Goal: Task Accomplishment & Management: Manage account settings

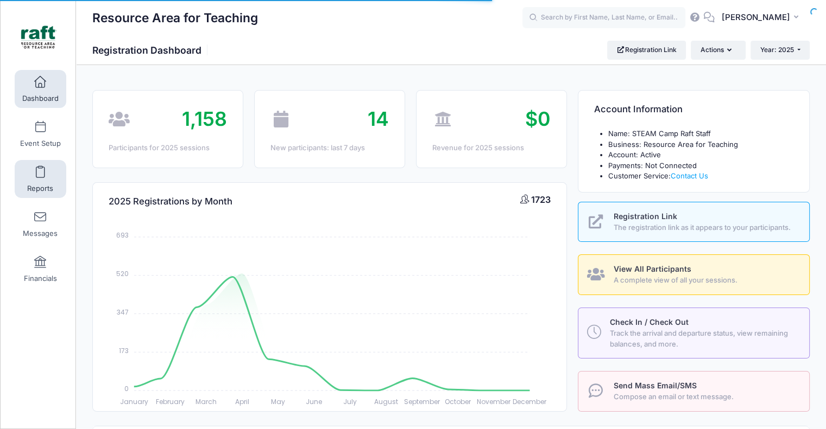
select select
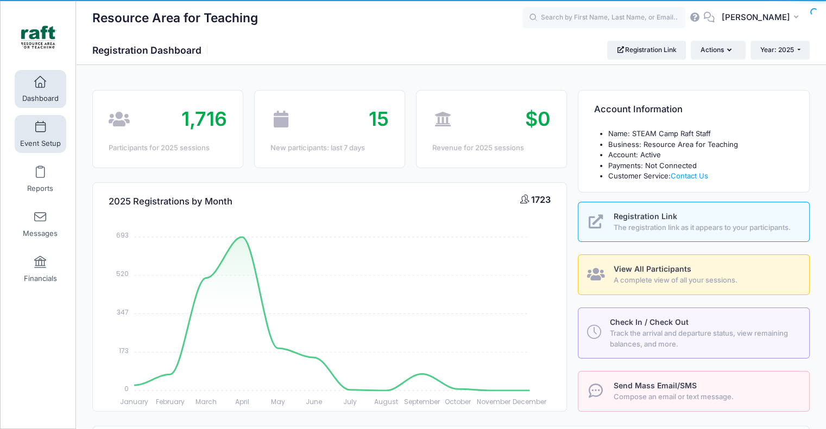
click at [48, 129] on link "Event Setup" at bounding box center [41, 134] width 52 height 38
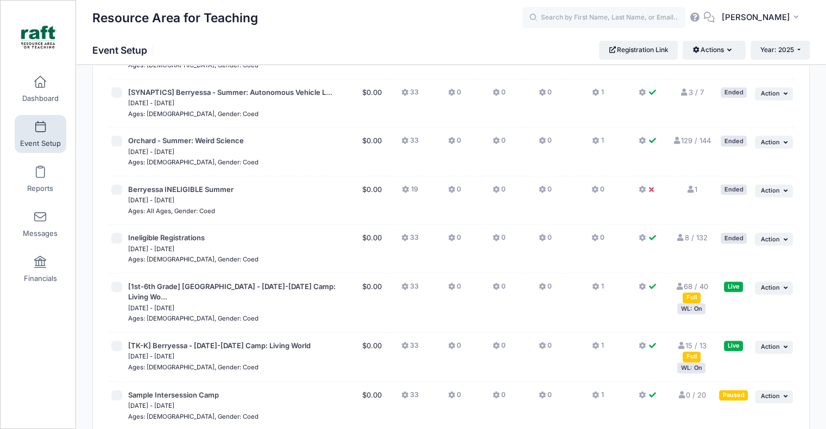
scroll to position [1369, 0]
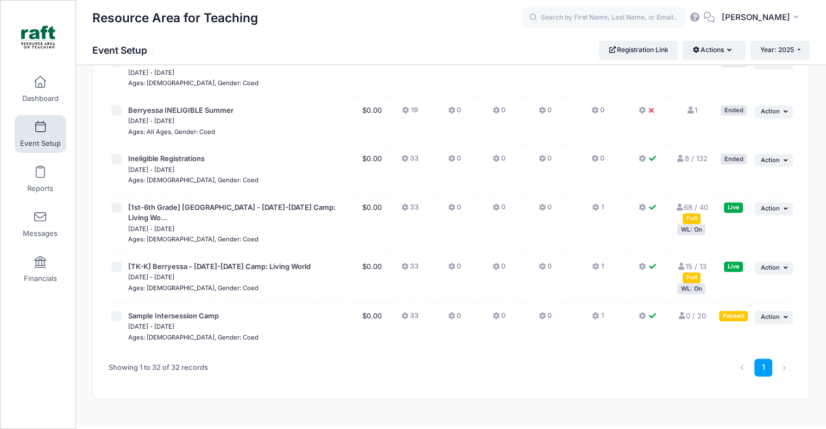
click at [696, 224] on div "WL: On" at bounding box center [691, 229] width 28 height 10
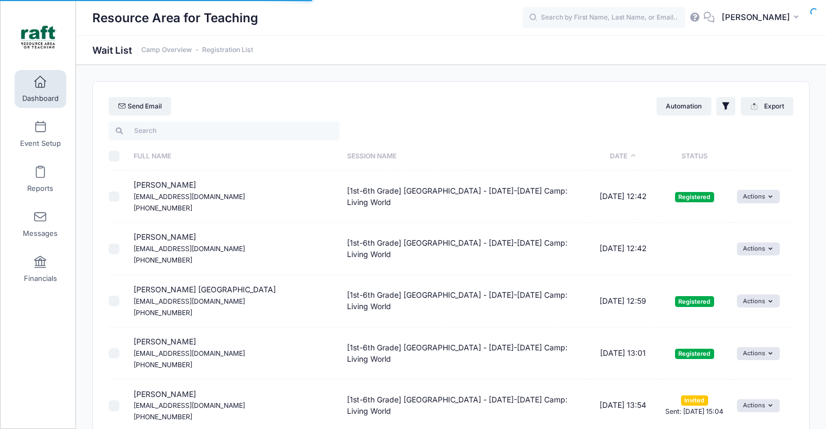
select select "50"
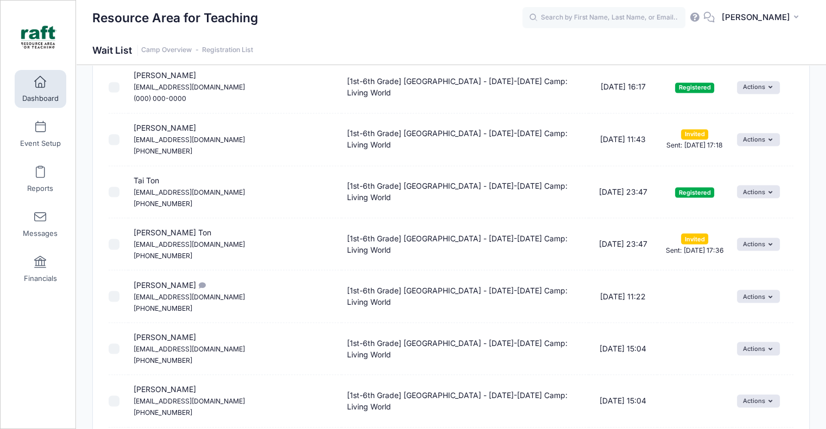
scroll to position [1887, 0]
click at [768, 350] on icon "button" at bounding box center [772, 350] width 8 height 0
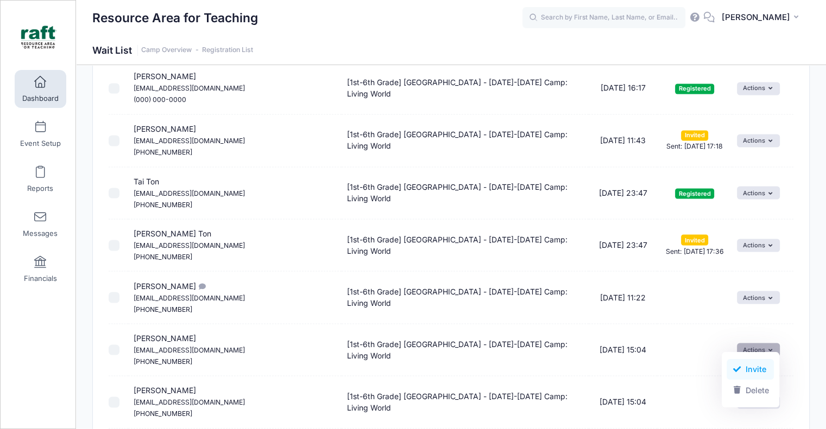
click at [730, 365] on link "Invite" at bounding box center [749, 369] width 47 height 21
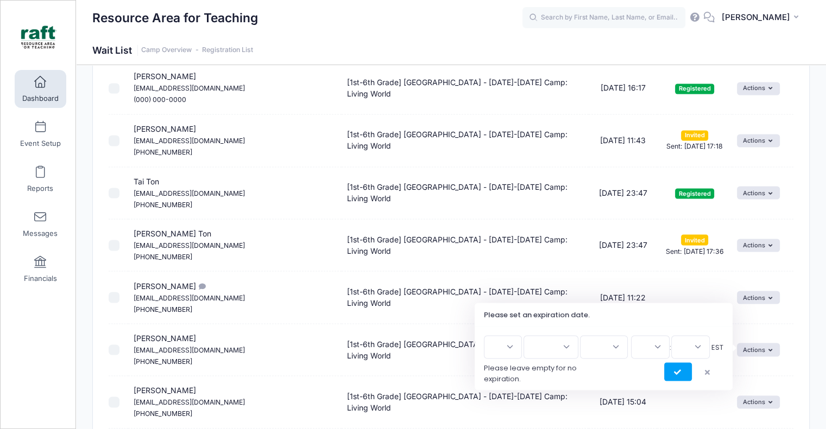
scroll to position [1960, 0]
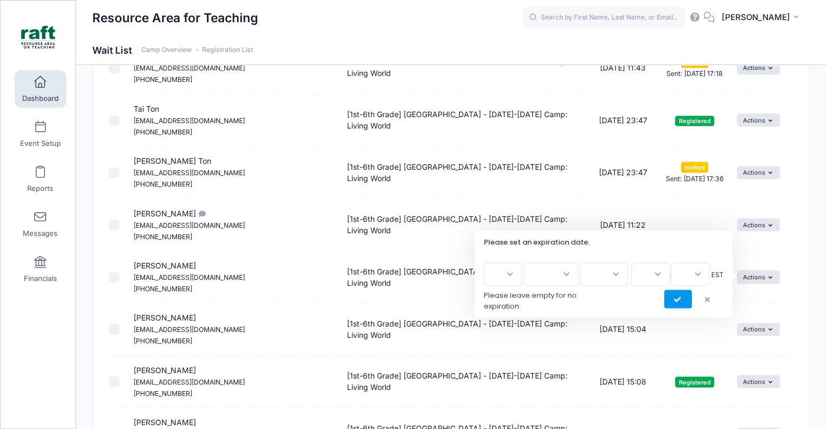
click at [682, 305] on button "submit" at bounding box center [678, 299] width 28 height 18
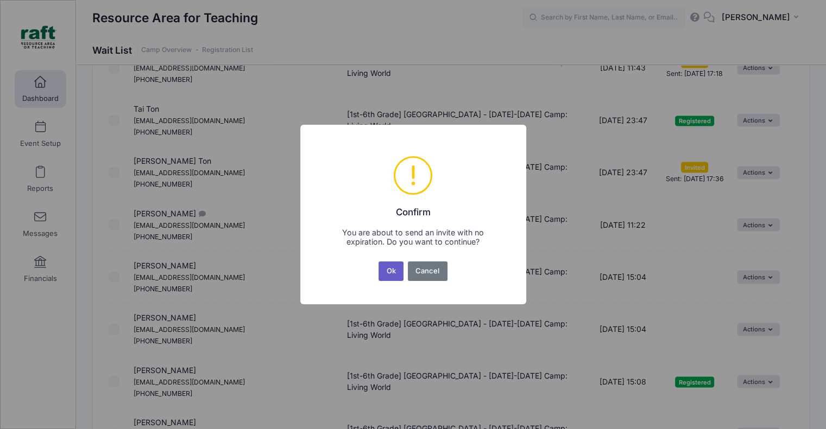
click at [390, 263] on button "Ok" at bounding box center [390, 272] width 25 height 20
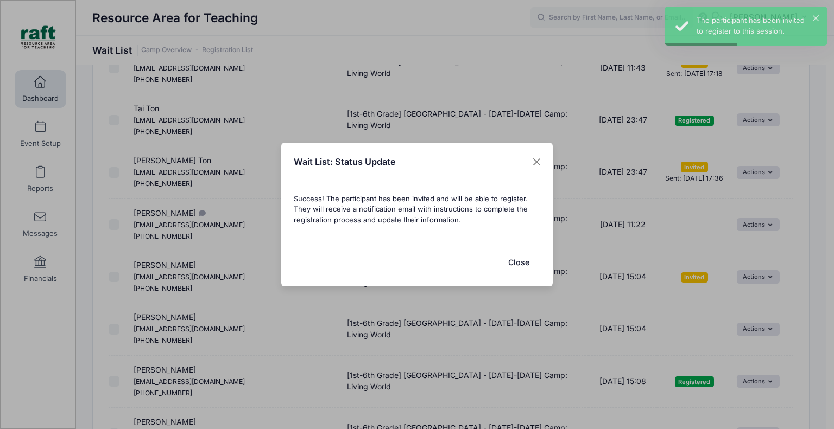
click at [522, 264] on button "Close" at bounding box center [518, 262] width 43 height 23
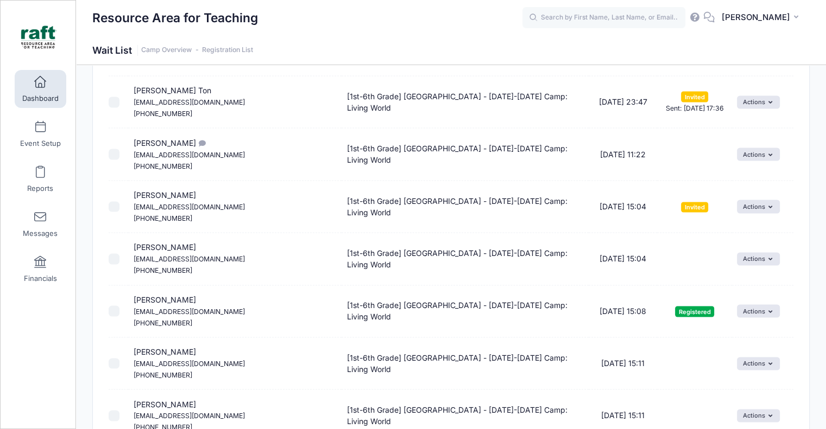
scroll to position [2031, 0]
click at [746, 254] on button "Actions" at bounding box center [758, 257] width 43 height 13
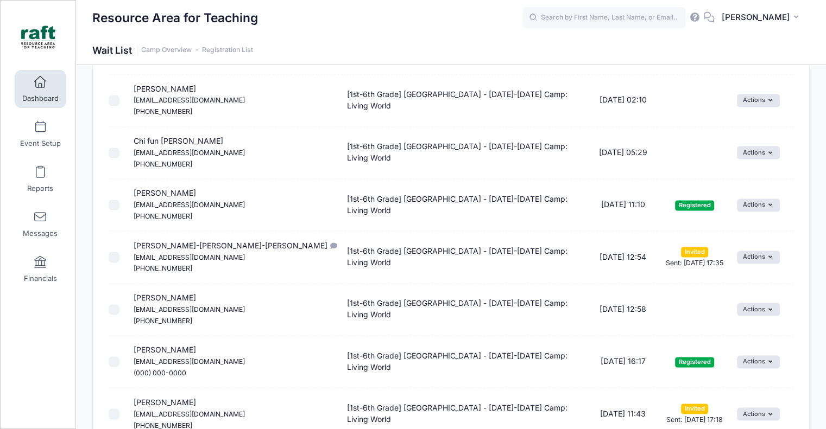
scroll to position [1606, 0]
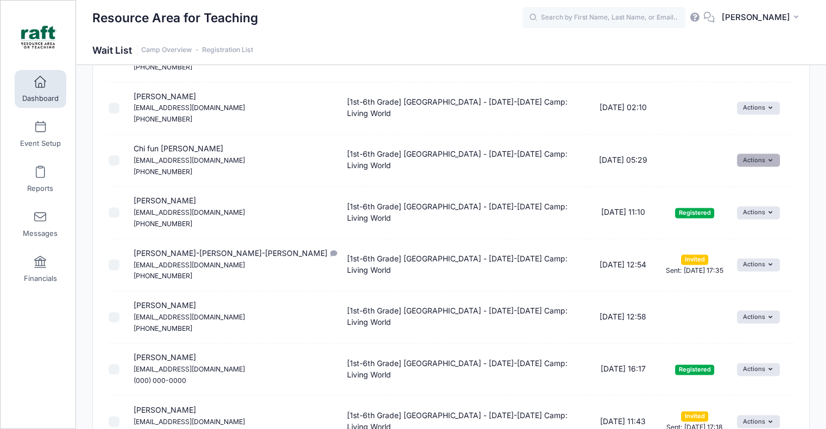
click at [739, 162] on button "Actions" at bounding box center [758, 160] width 43 height 13
click at [736, 184] on span at bounding box center [737, 181] width 10 height 8
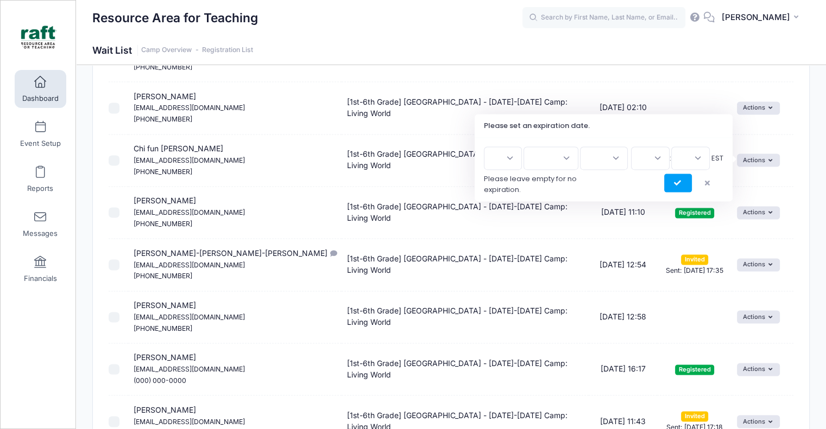
scroll to position [1490, 0]
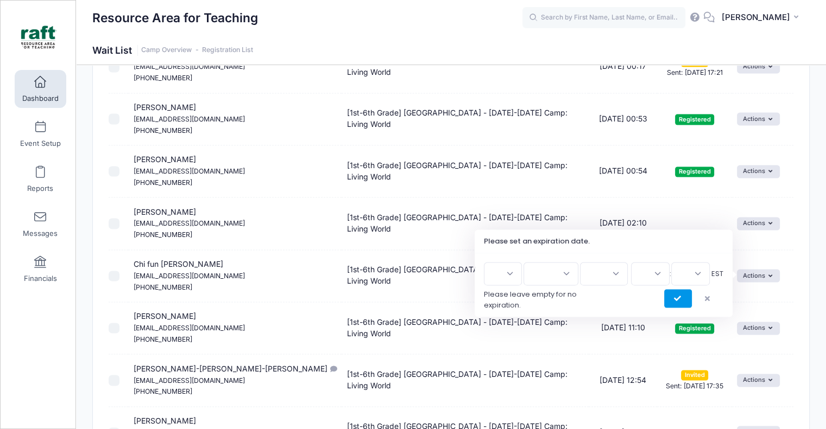
click at [673, 302] on button "submit" at bounding box center [678, 298] width 28 height 18
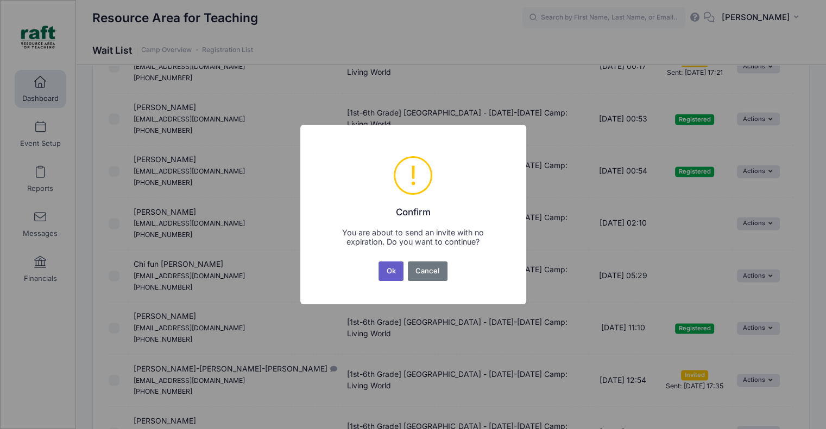
click at [386, 268] on button "Ok" at bounding box center [390, 272] width 25 height 20
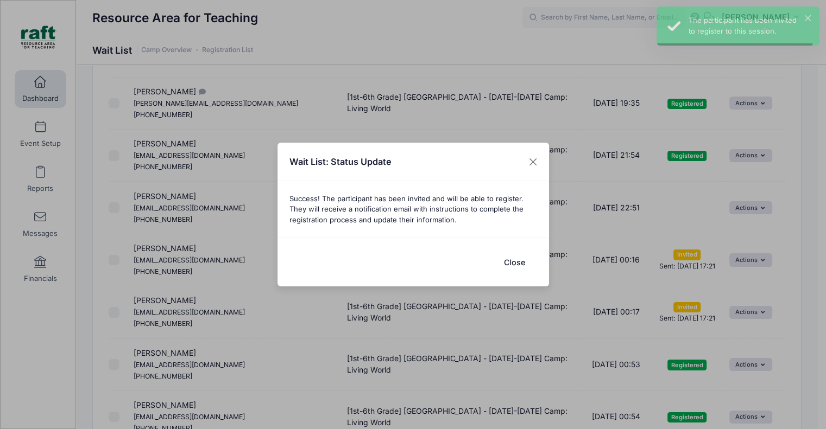
scroll to position [1238, 0]
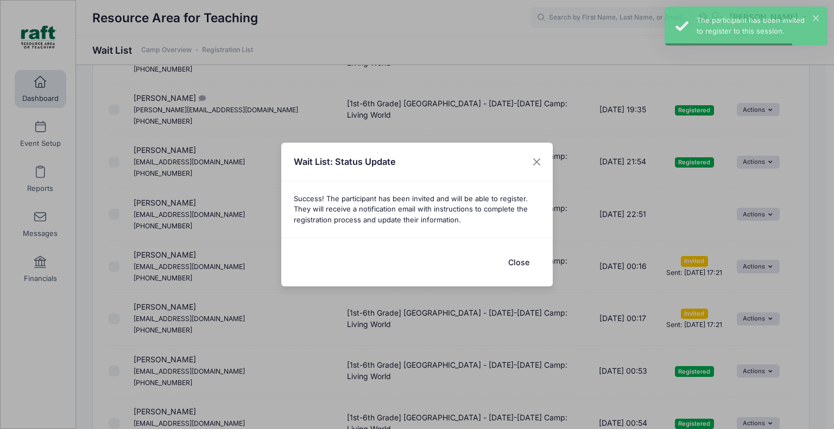
click at [515, 262] on button "Close" at bounding box center [518, 262] width 43 height 23
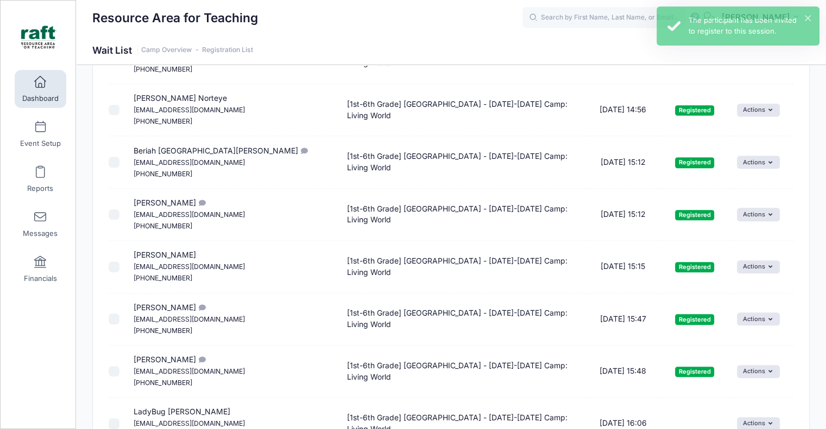
scroll to position [556, 0]
